Goal: Find specific page/section: Find specific page/section

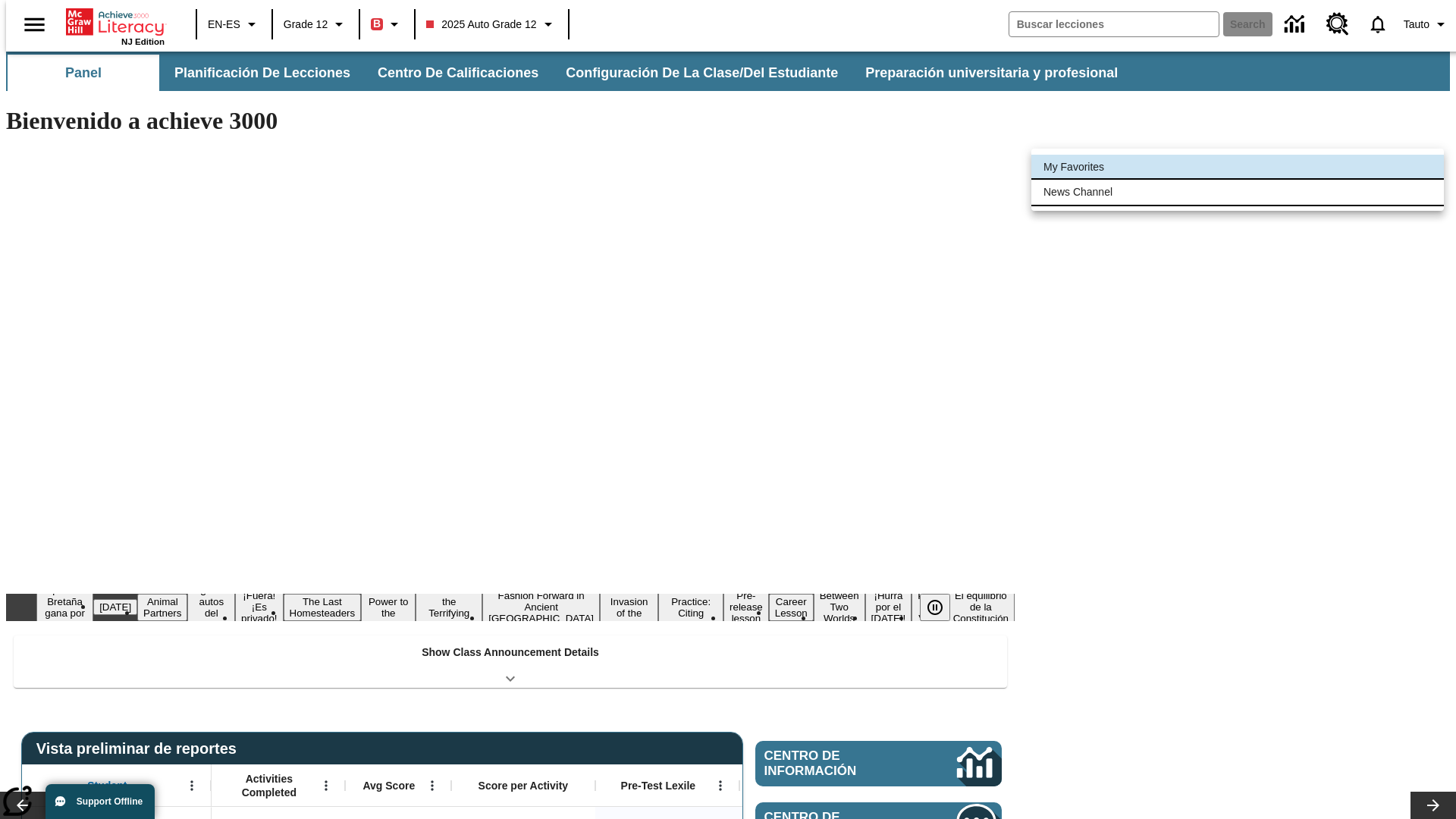
click at [1238, 192] on li "News Channel" at bounding box center [1238, 192] width 413 height 25
type input "120"
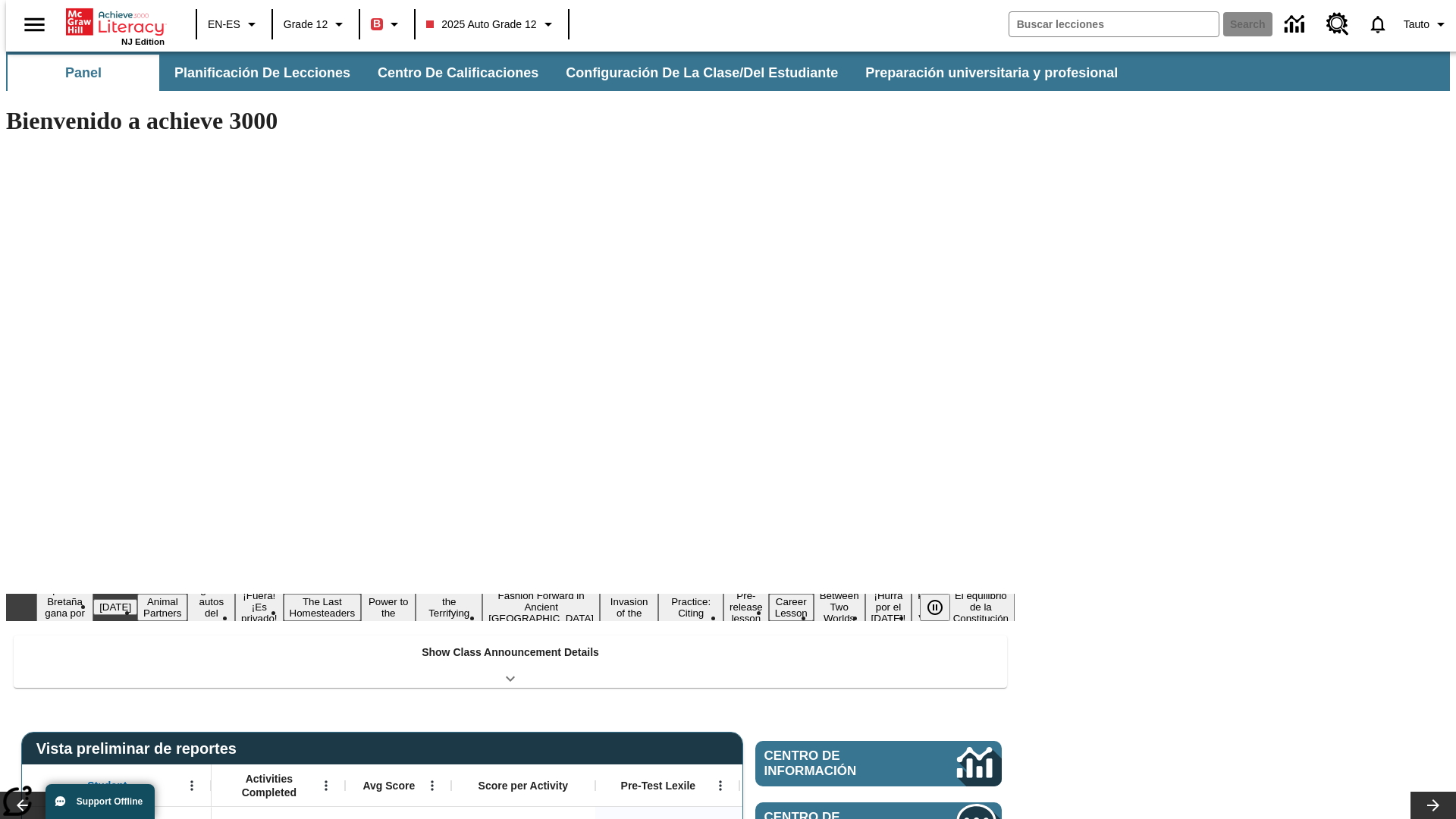
scroll to position [92, 0]
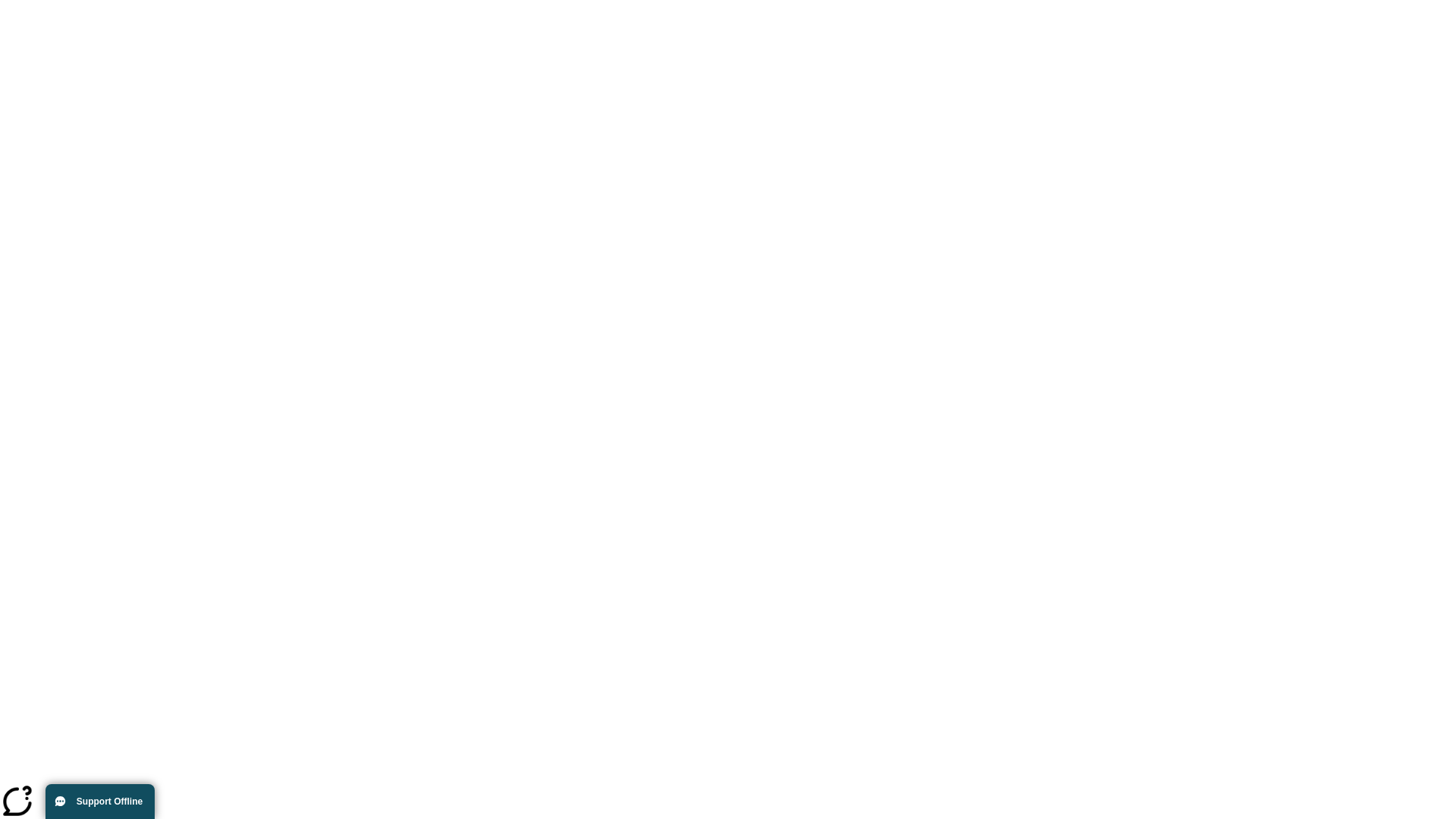
scroll to position [0, 0]
